Goal: Navigation & Orientation: Find specific page/section

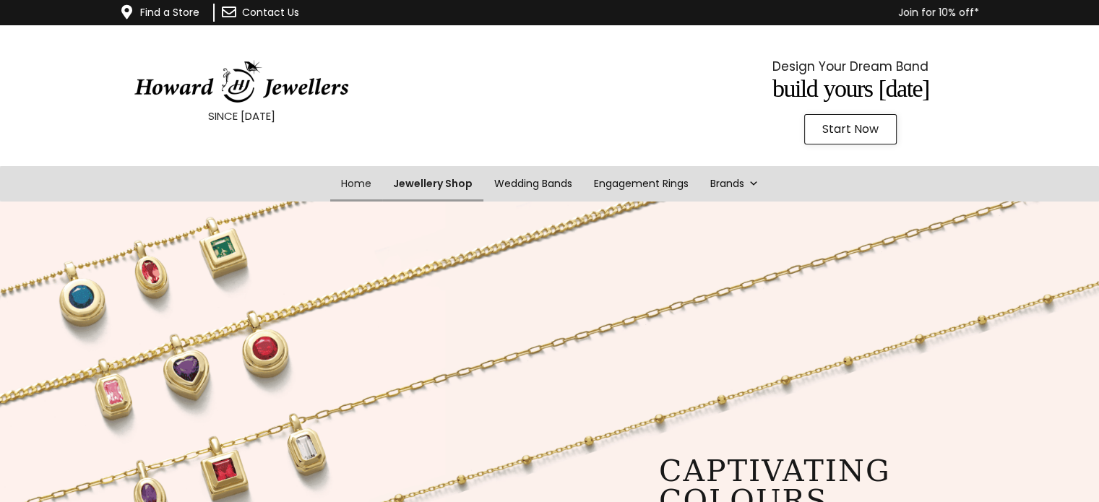
click at [439, 181] on link "Jewellery Shop" at bounding box center [432, 183] width 101 height 35
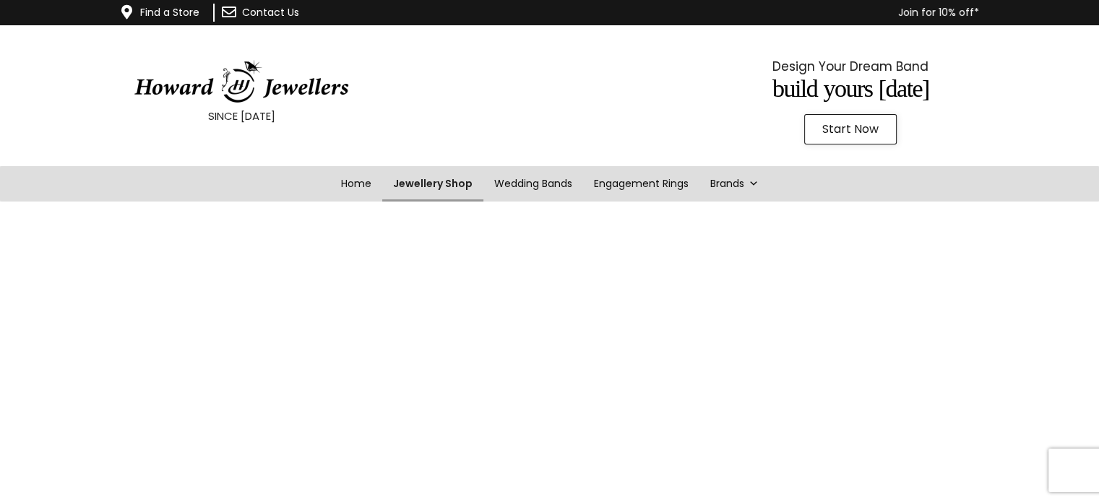
click at [418, 180] on link "Jewellery Shop" at bounding box center [432, 183] width 101 height 35
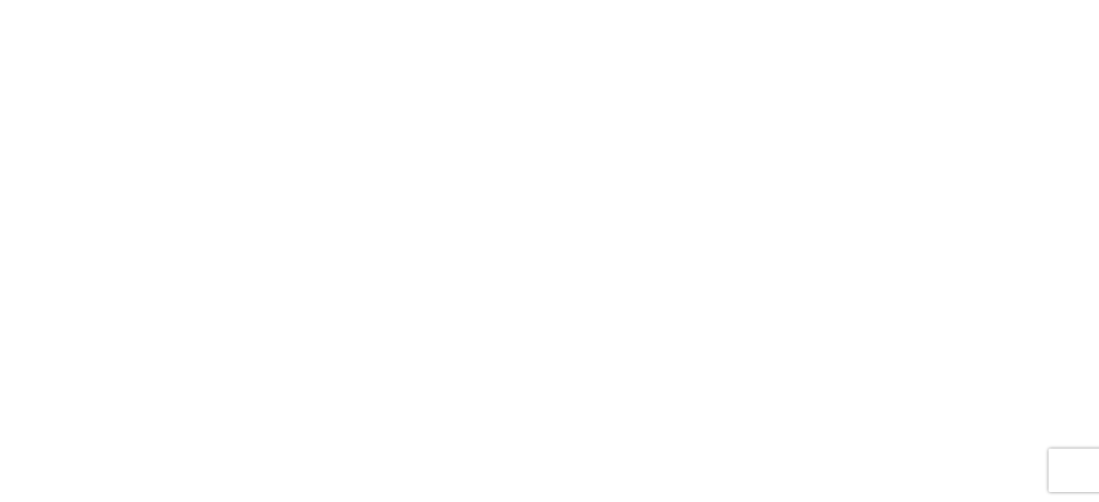
scroll to position [208, 0]
